Goal: Book appointment/travel/reservation

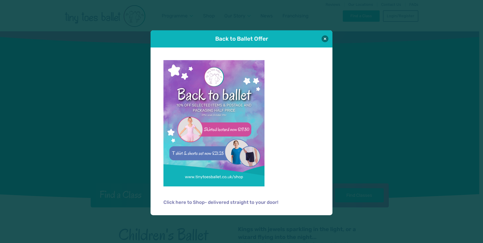
click at [325, 38] on button at bounding box center [325, 38] width 7 height 7
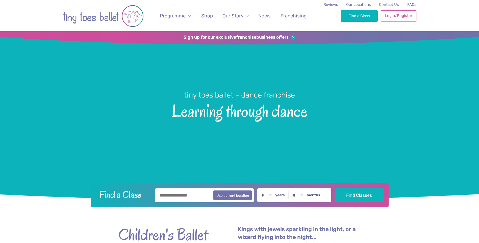
click at [401, 20] on link "Login/Register" at bounding box center [398, 15] width 35 height 11
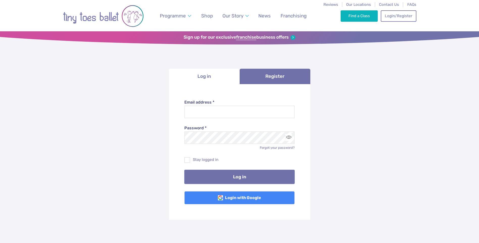
type input "**********"
click at [220, 179] on button "Log in" at bounding box center [240, 177] width 110 height 14
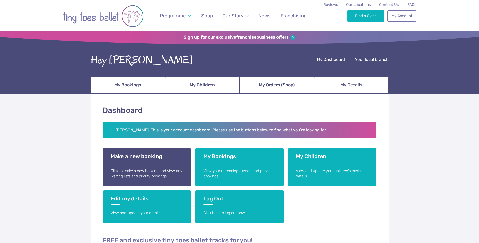
click at [206, 87] on span "My Children" at bounding box center [202, 85] width 25 height 9
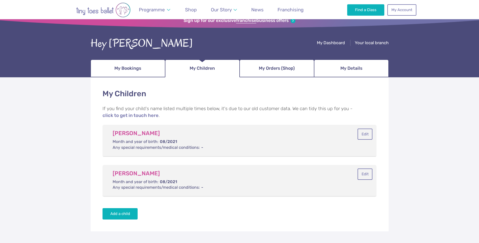
scroll to position [25, 0]
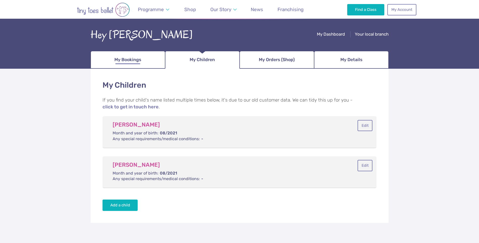
click at [133, 56] on span "My Bookings" at bounding box center [127, 59] width 27 height 9
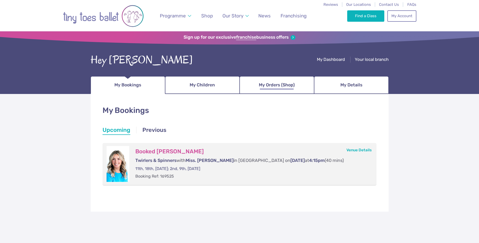
click at [265, 88] on span "My Orders (Shop)" at bounding box center [277, 85] width 36 height 9
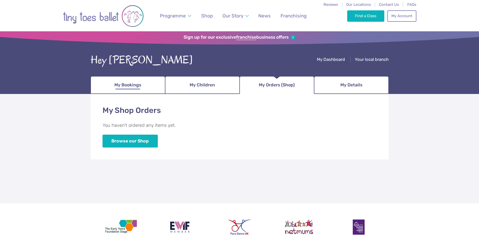
click at [137, 86] on span "My Bookings" at bounding box center [127, 85] width 27 height 9
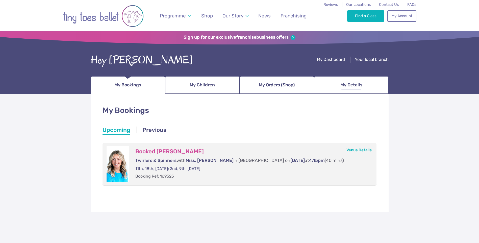
click at [358, 80] on link "My Details" at bounding box center [351, 85] width 75 height 18
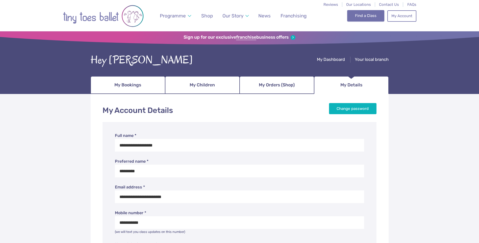
click at [371, 18] on link "Find a Class" at bounding box center [366, 15] width 37 height 11
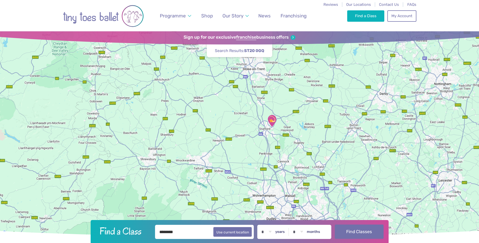
click at [362, 236] on button "Find Classes" at bounding box center [359, 232] width 49 height 14
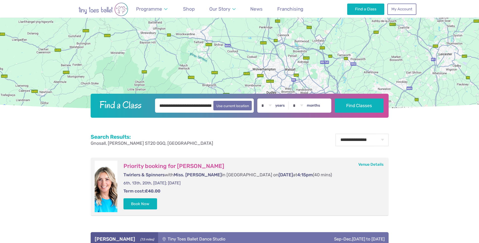
scroll to position [177, 0]
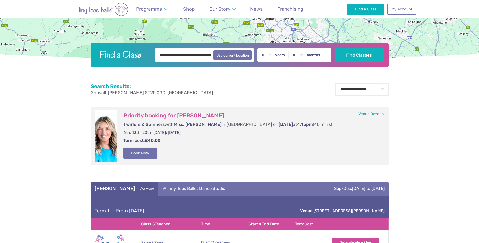
click at [150, 152] on button "Book Now" at bounding box center [141, 153] width 34 height 11
click at [467, 123] on link "Basket 1" at bounding box center [469, 121] width 22 height 20
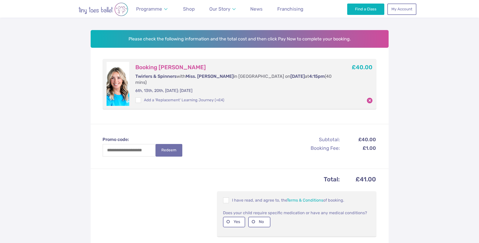
scroll to position [76, 0]
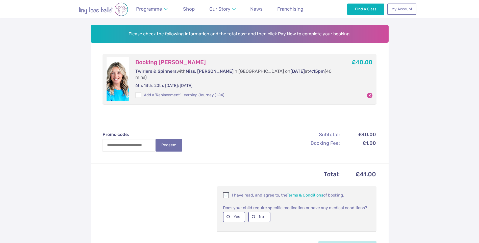
click at [226, 194] on span at bounding box center [227, 196] width 6 height 5
click at [256, 212] on label "No" at bounding box center [259, 217] width 22 height 10
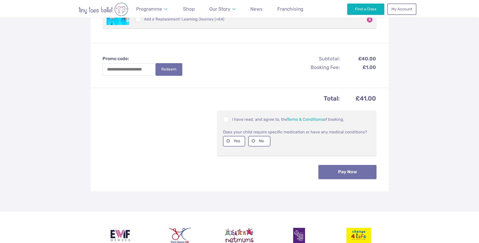
click at [365, 170] on button "Pay Now" at bounding box center [348, 172] width 58 height 14
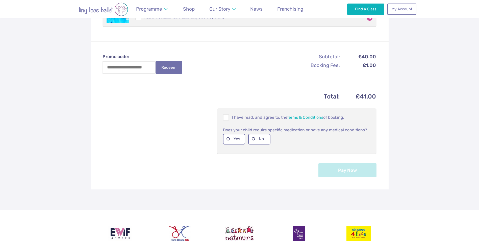
scroll to position [177, 0]
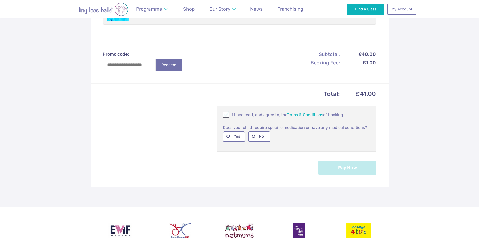
click at [225, 113] on span at bounding box center [227, 115] width 6 height 5
click at [234, 131] on label "Yes" at bounding box center [234, 136] width 22 height 10
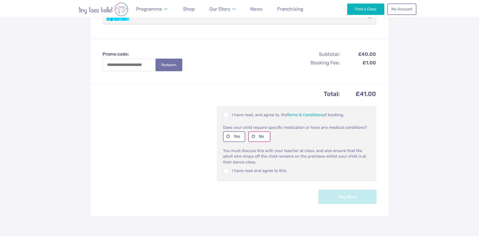
click at [255, 131] on label "No" at bounding box center [259, 136] width 22 height 10
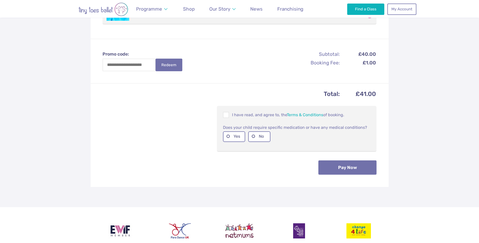
click at [343, 163] on button "Pay Now" at bounding box center [348, 167] width 58 height 14
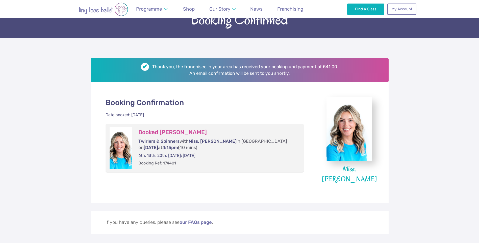
scroll to position [51, 0]
